Goal: Transaction & Acquisition: Purchase product/service

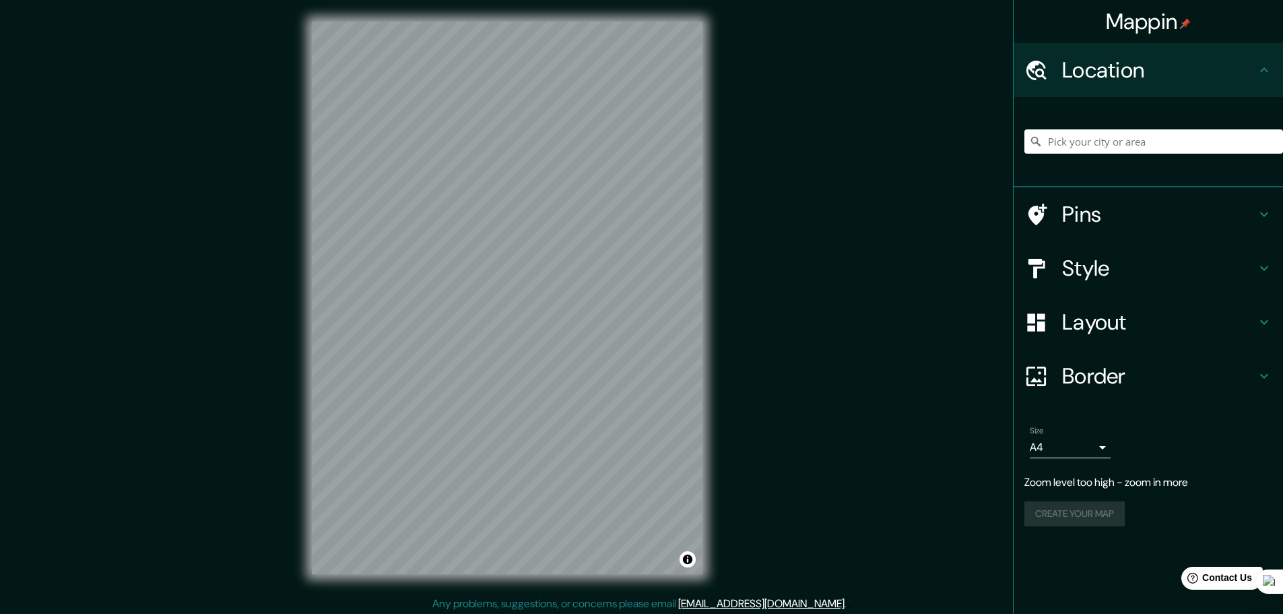
click at [777, 440] on div "Mappin Location Pins Style Layout Border Choose a border. Hint : you can make l…" at bounding box center [641, 308] width 1283 height 617
click at [1262, 269] on icon at bounding box center [1264, 268] width 16 height 16
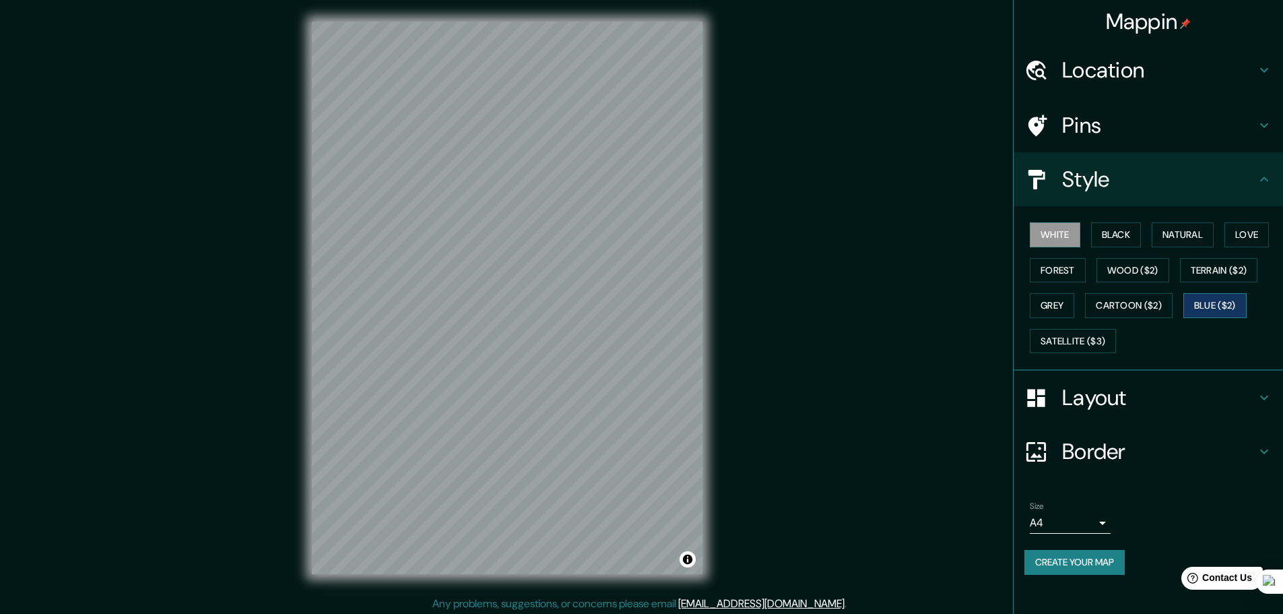
click at [1220, 308] on button "Blue ($2)" at bounding box center [1215, 305] width 63 height 25
click at [1116, 302] on button "Cartoon ($2)" at bounding box center [1129, 305] width 88 height 25
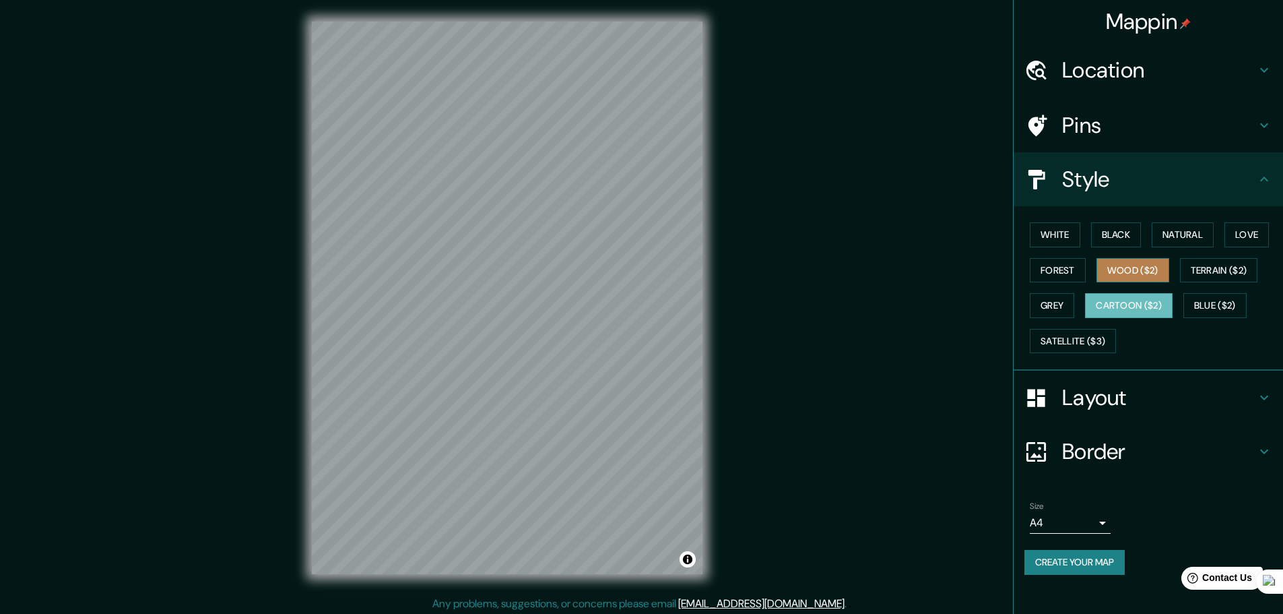
click at [1127, 282] on button "Wood ($2)" at bounding box center [1133, 270] width 73 height 25
click at [1054, 304] on button "Grey" at bounding box center [1052, 305] width 44 height 25
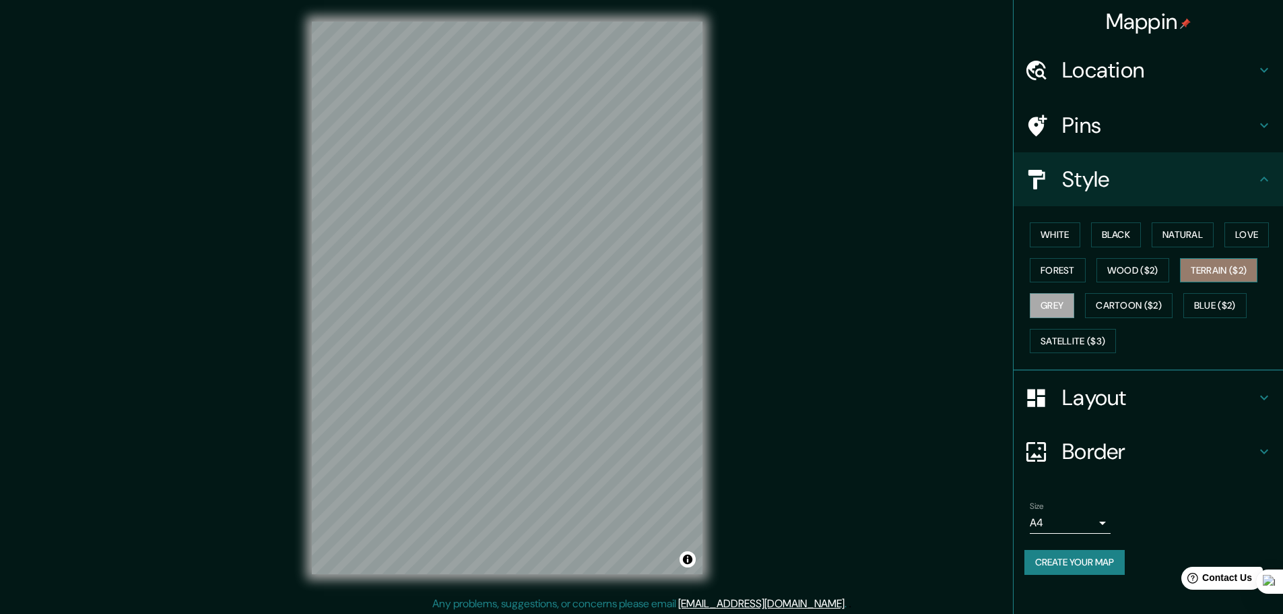
click at [1240, 271] on button "Terrain ($2)" at bounding box center [1219, 270] width 78 height 25
click at [1064, 338] on button "Satellite ($3)" at bounding box center [1073, 341] width 86 height 25
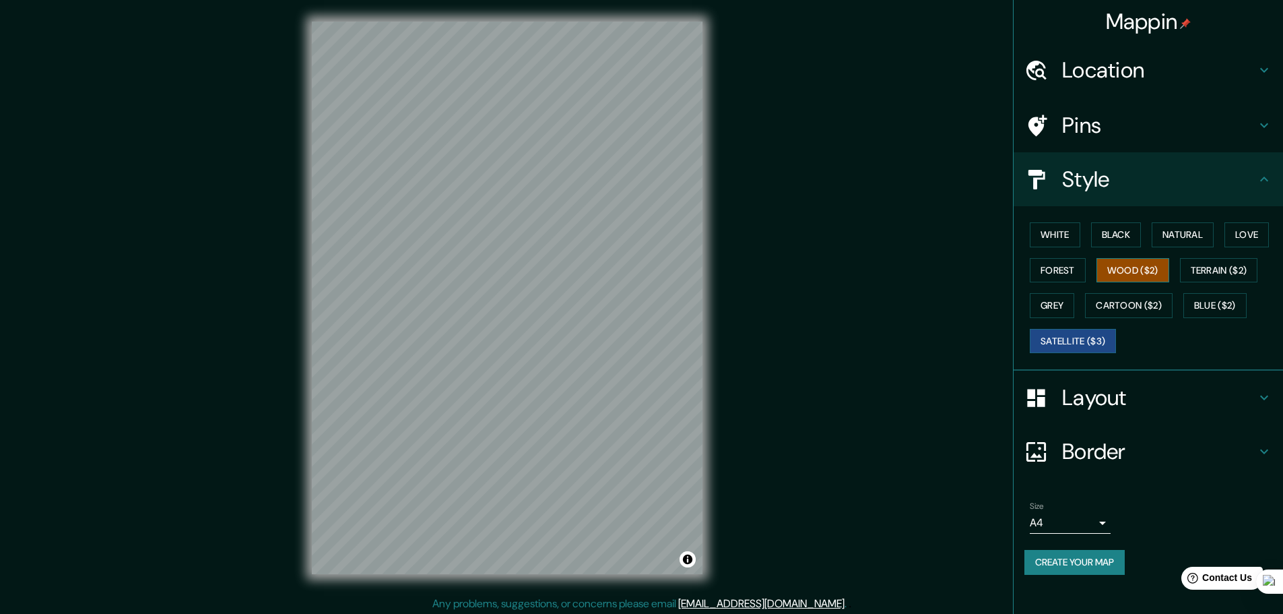
click at [1118, 271] on button "Wood ($2)" at bounding box center [1133, 270] width 73 height 25
click at [1056, 269] on button "Forest" at bounding box center [1058, 270] width 56 height 25
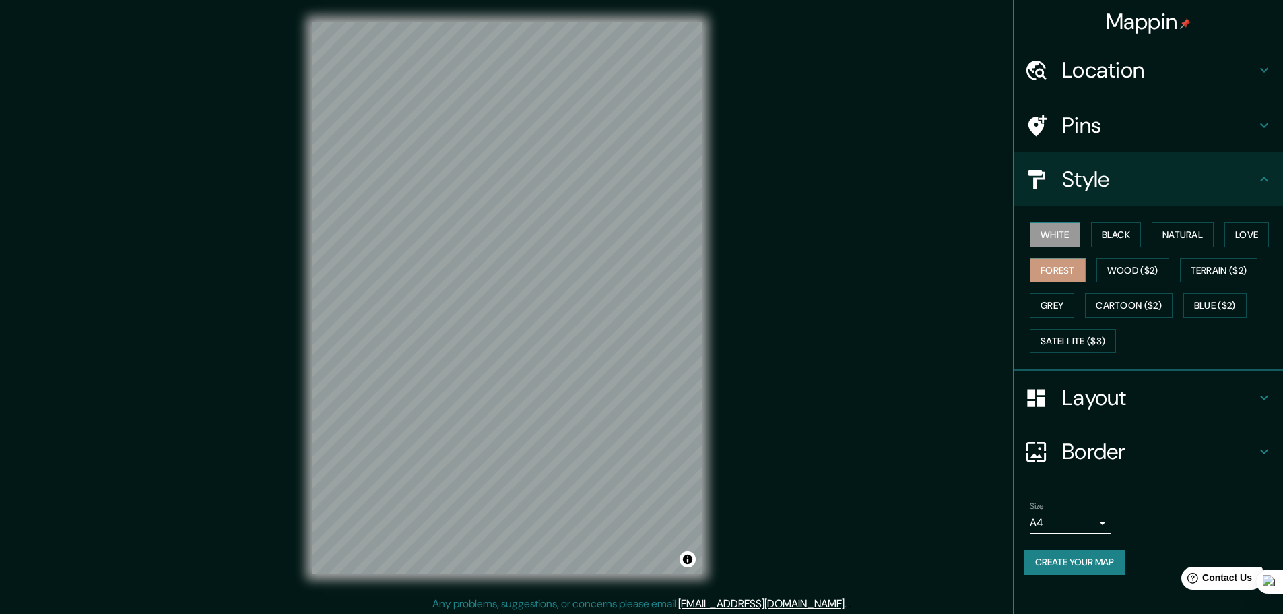
drag, startPoint x: 1059, startPoint y: 236, endPoint x: 1039, endPoint y: 238, distance: 19.6
click at [1060, 236] on button "White" at bounding box center [1055, 234] width 51 height 25
click at [1048, 265] on button "Forest" at bounding box center [1058, 270] width 56 height 25
click at [1108, 274] on button "Wood ($2)" at bounding box center [1133, 270] width 73 height 25
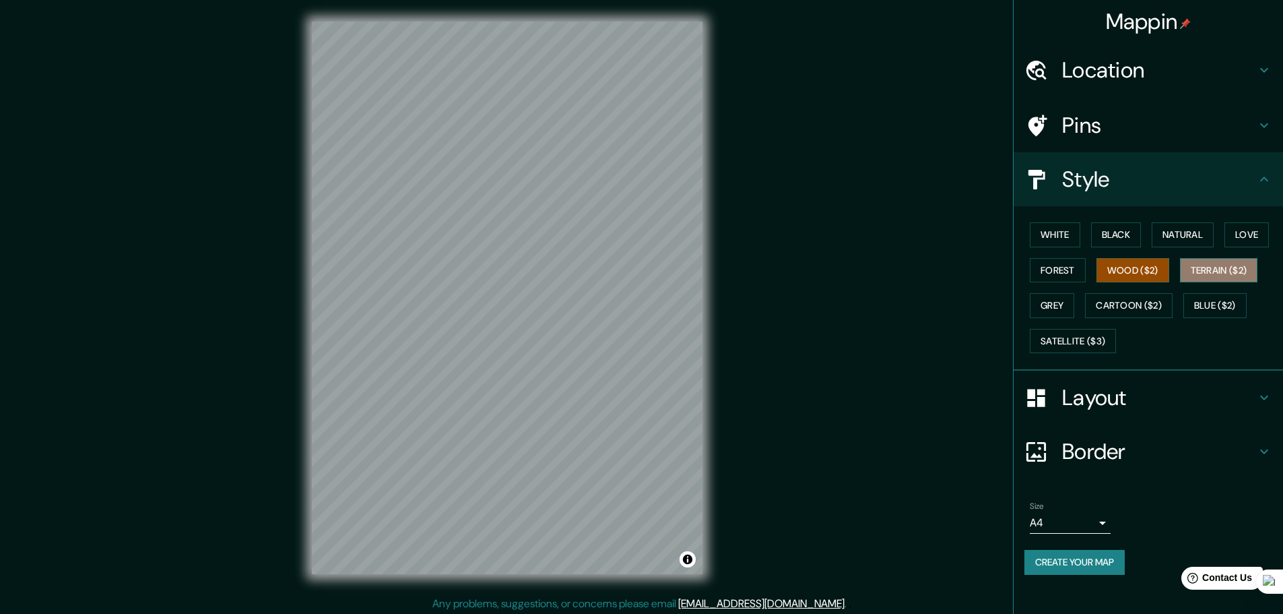
click at [1238, 275] on button "Terrain ($2)" at bounding box center [1219, 270] width 78 height 25
click at [1060, 309] on button "Grey" at bounding box center [1052, 305] width 44 height 25
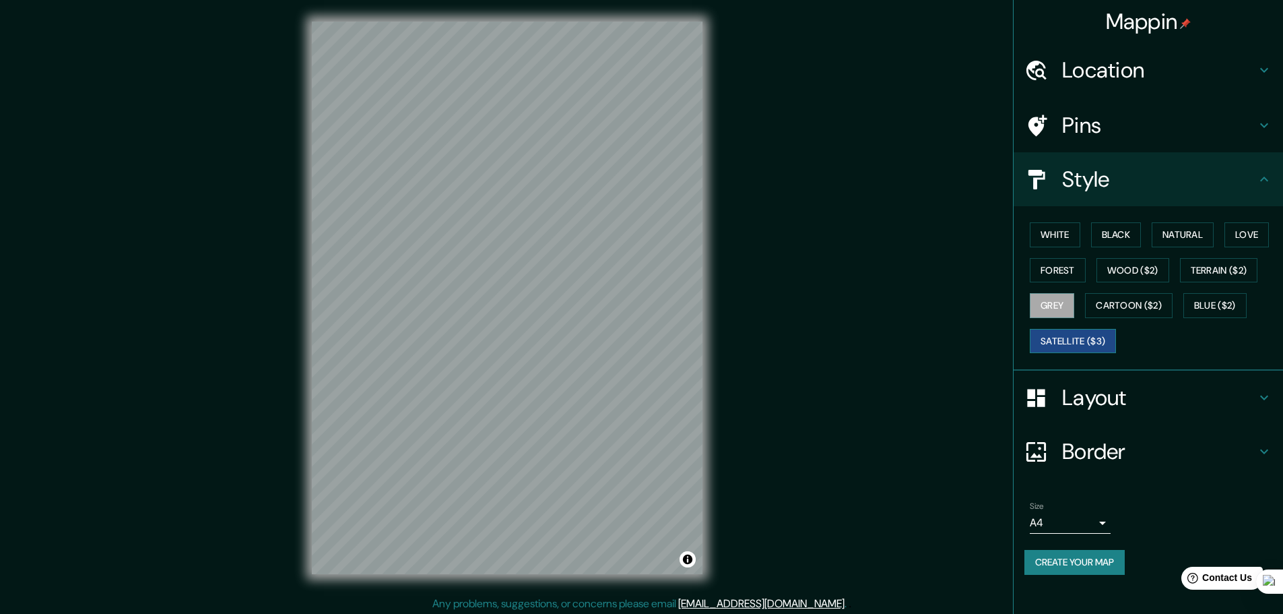
click at [1067, 337] on button "Satellite ($3)" at bounding box center [1073, 341] width 86 height 25
